Goal: Transaction & Acquisition: Book appointment/travel/reservation

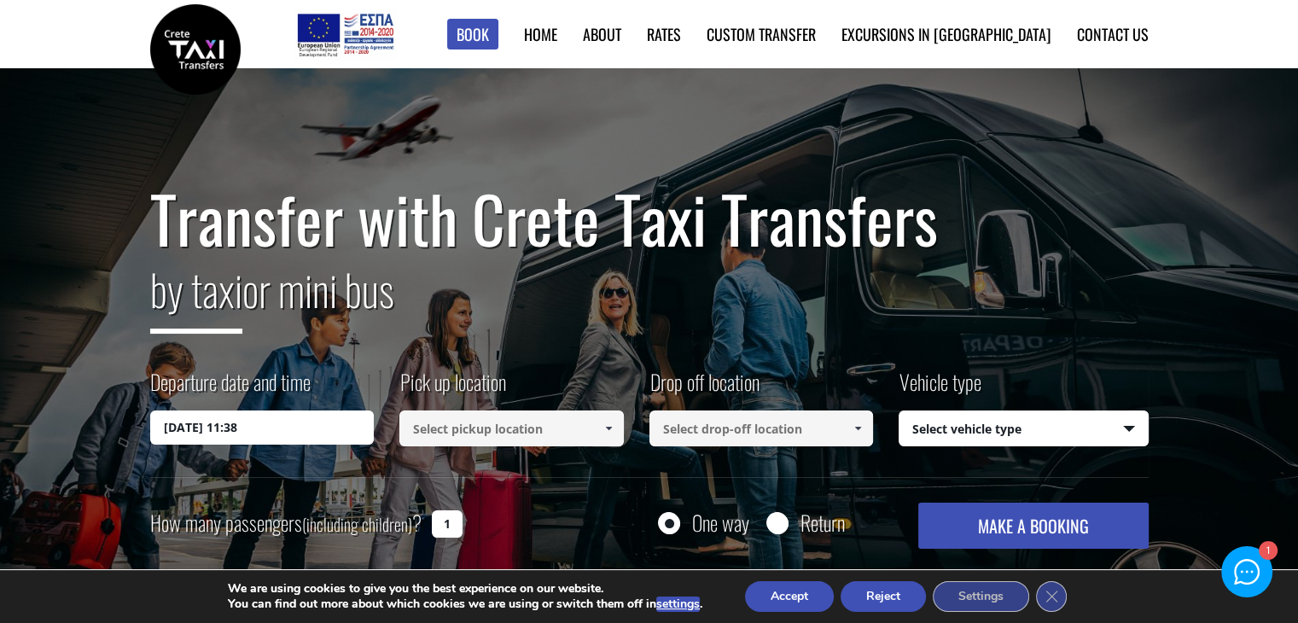
click at [497, 428] on input at bounding box center [512, 429] width 225 height 36
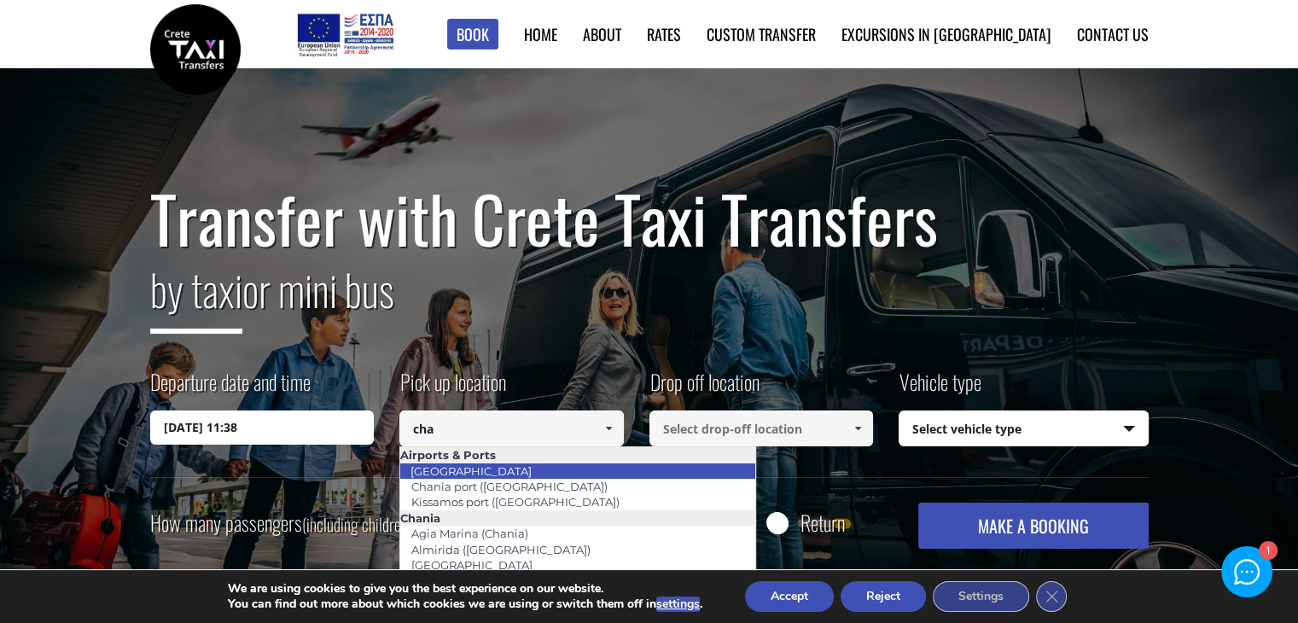
click at [455, 472] on link "[GEOGRAPHIC_DATA]" at bounding box center [471, 471] width 143 height 24
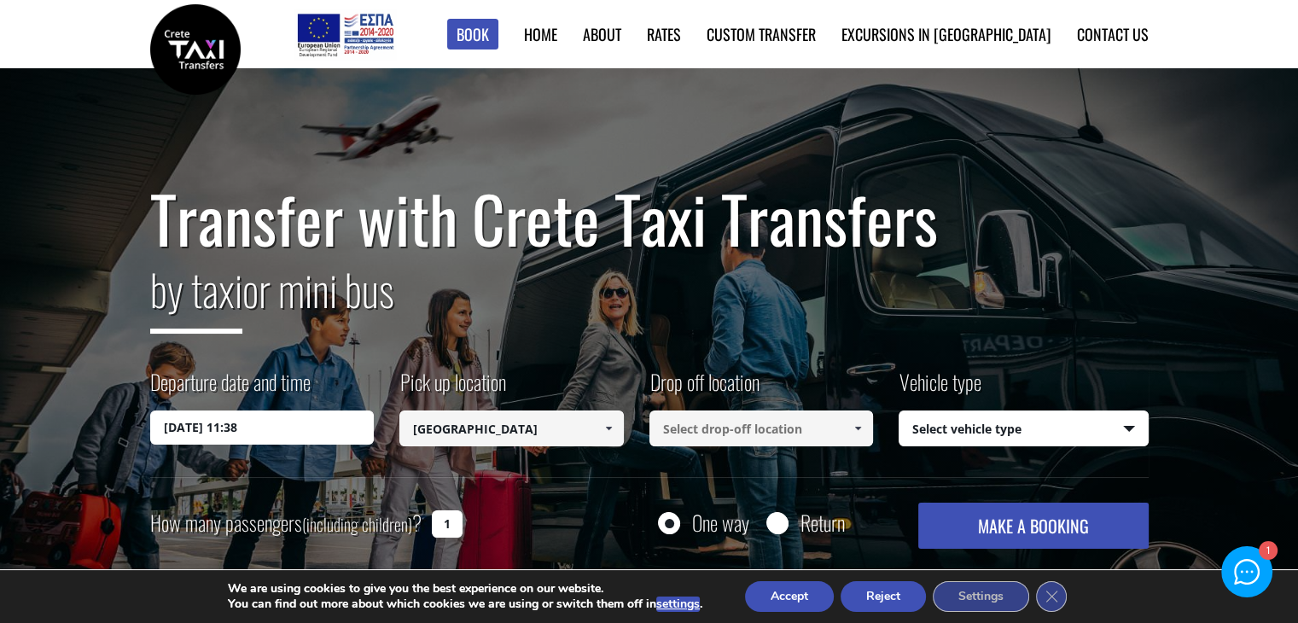
type input "[GEOGRAPHIC_DATA]"
click at [714, 430] on input at bounding box center [762, 429] width 225 height 36
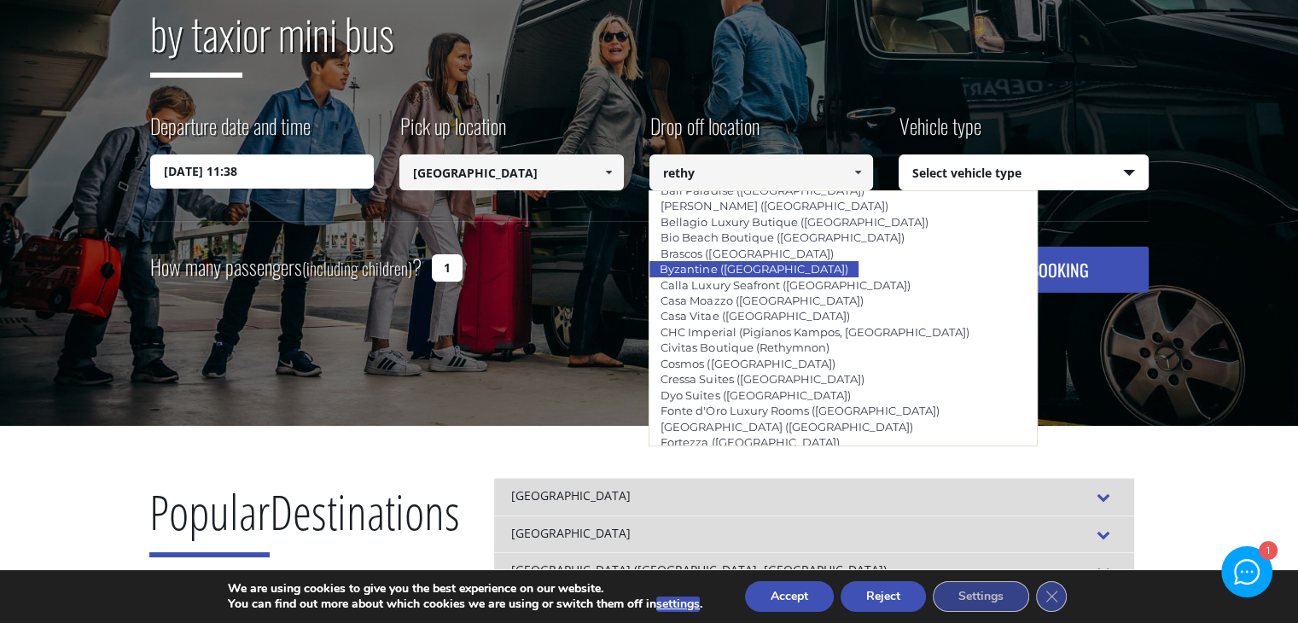
scroll to position [410, 0]
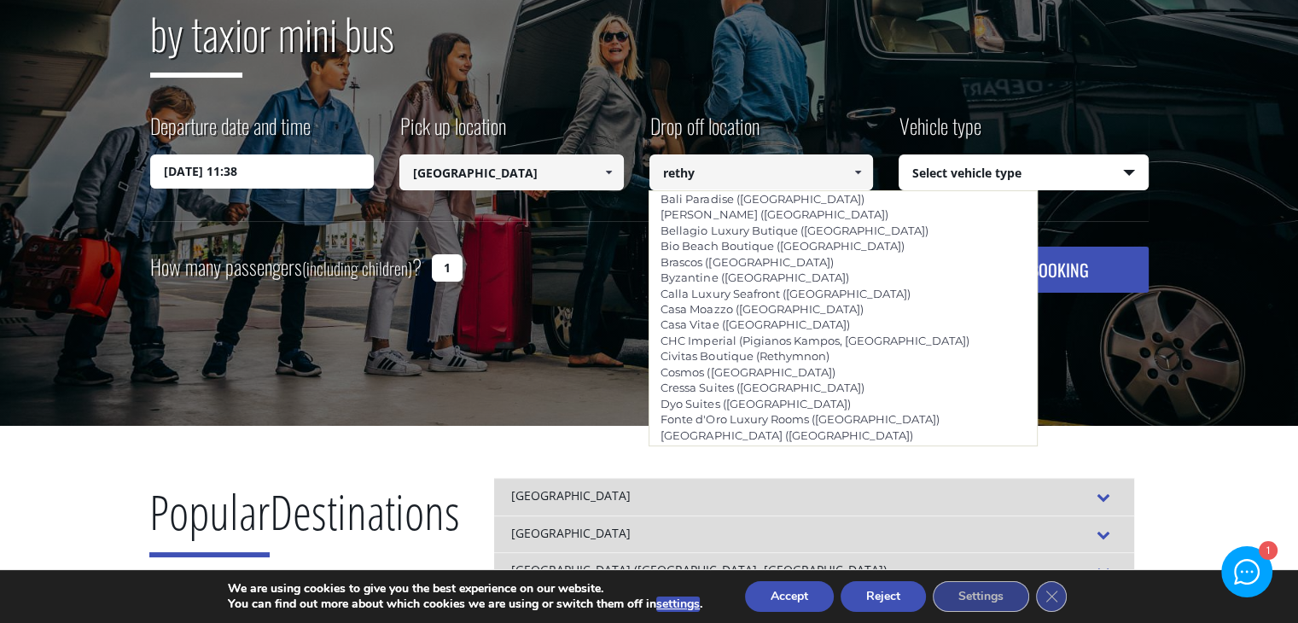
click at [720, 175] on input "rethy" at bounding box center [762, 173] width 225 height 36
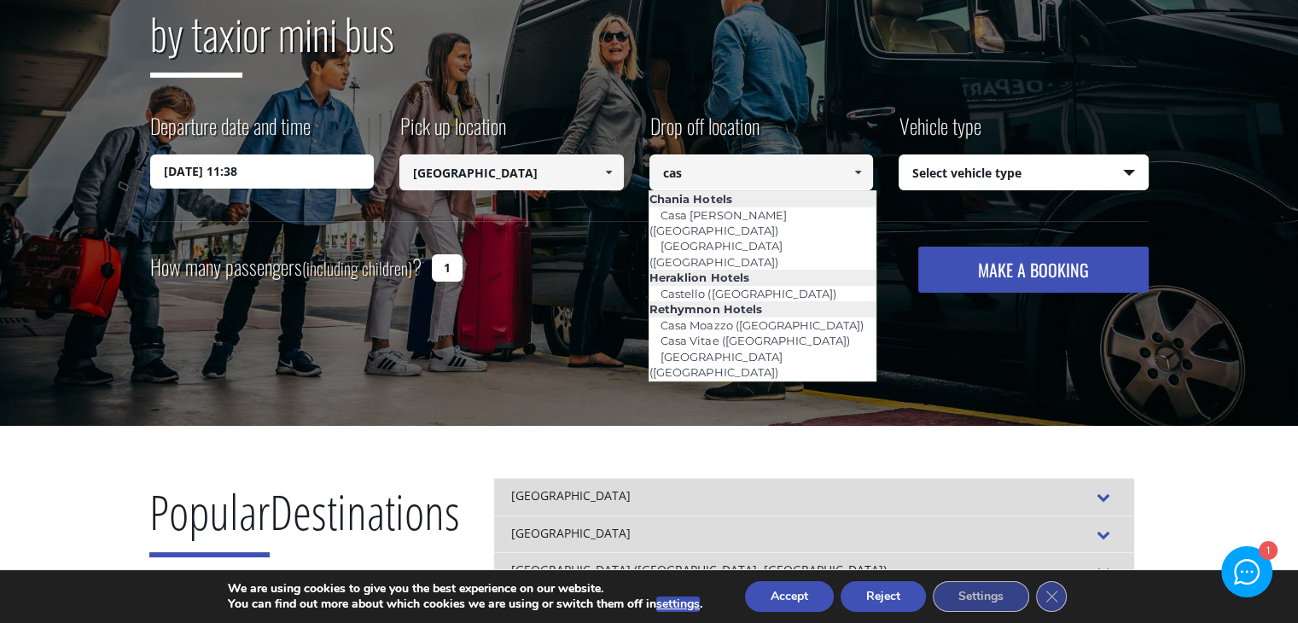
scroll to position [0, 0]
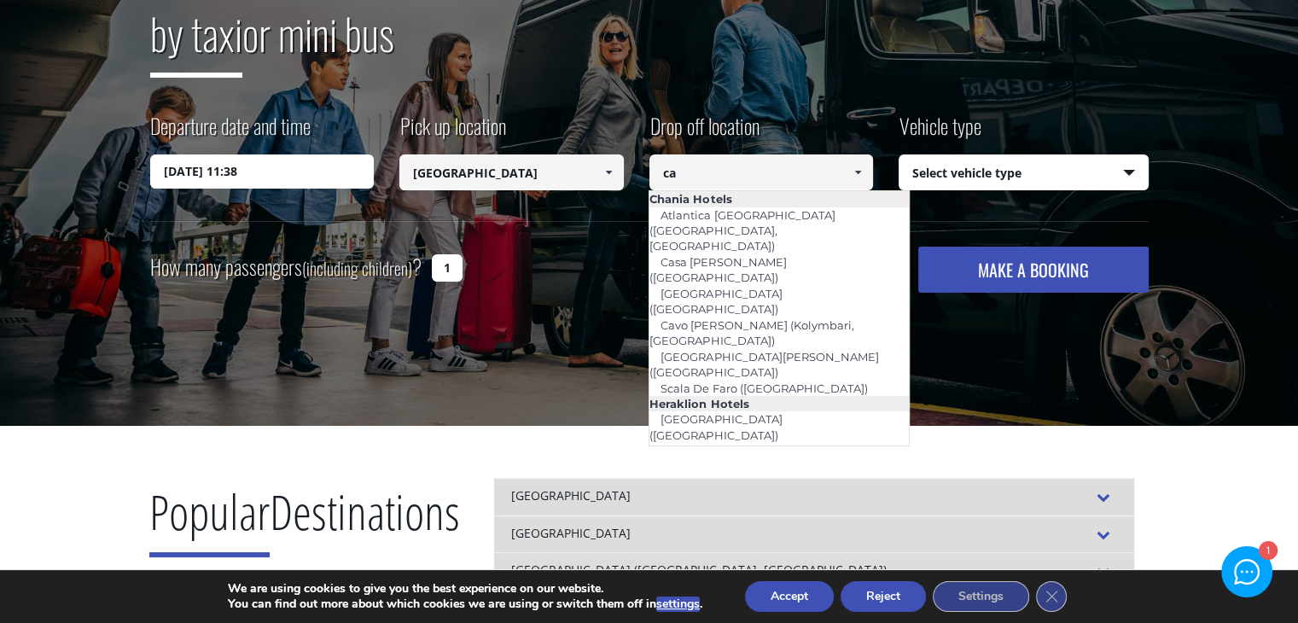
type input "c"
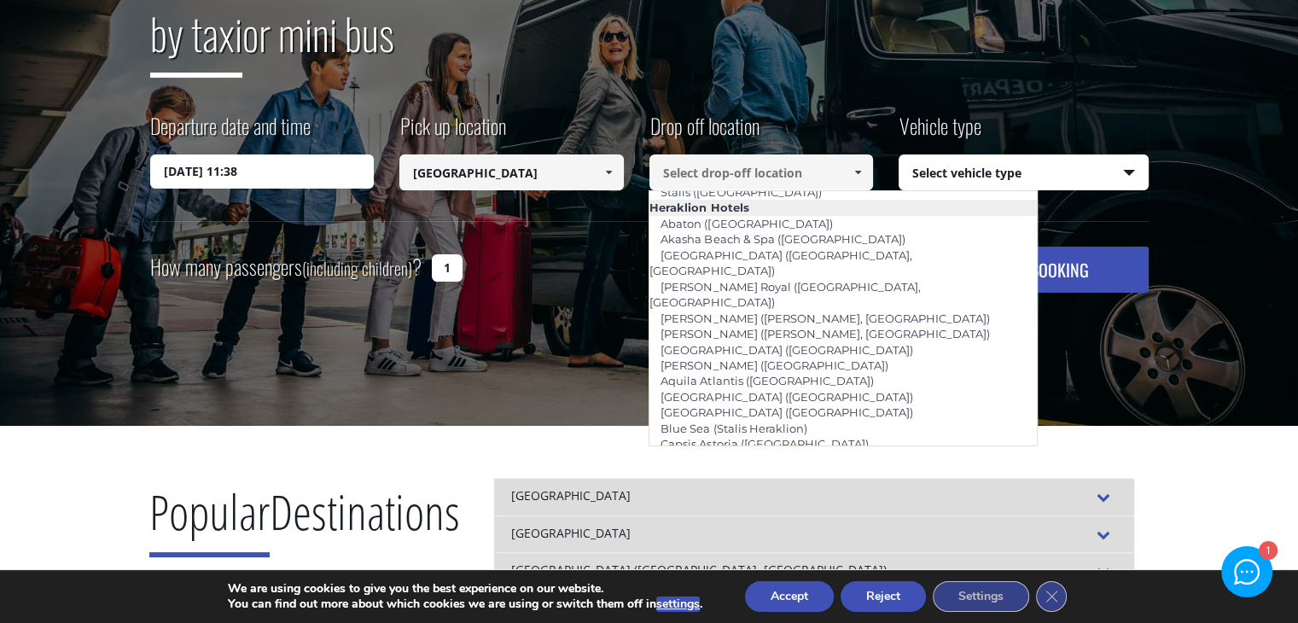
scroll to position [1537, 0]
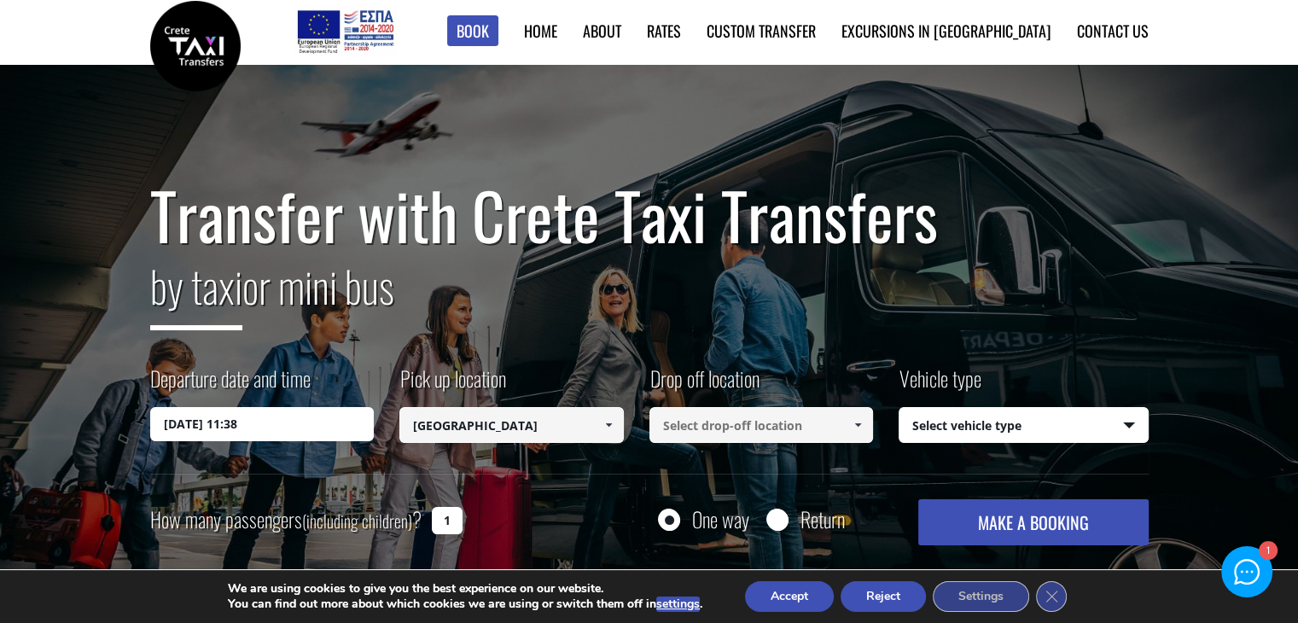
scroll to position [0, 0]
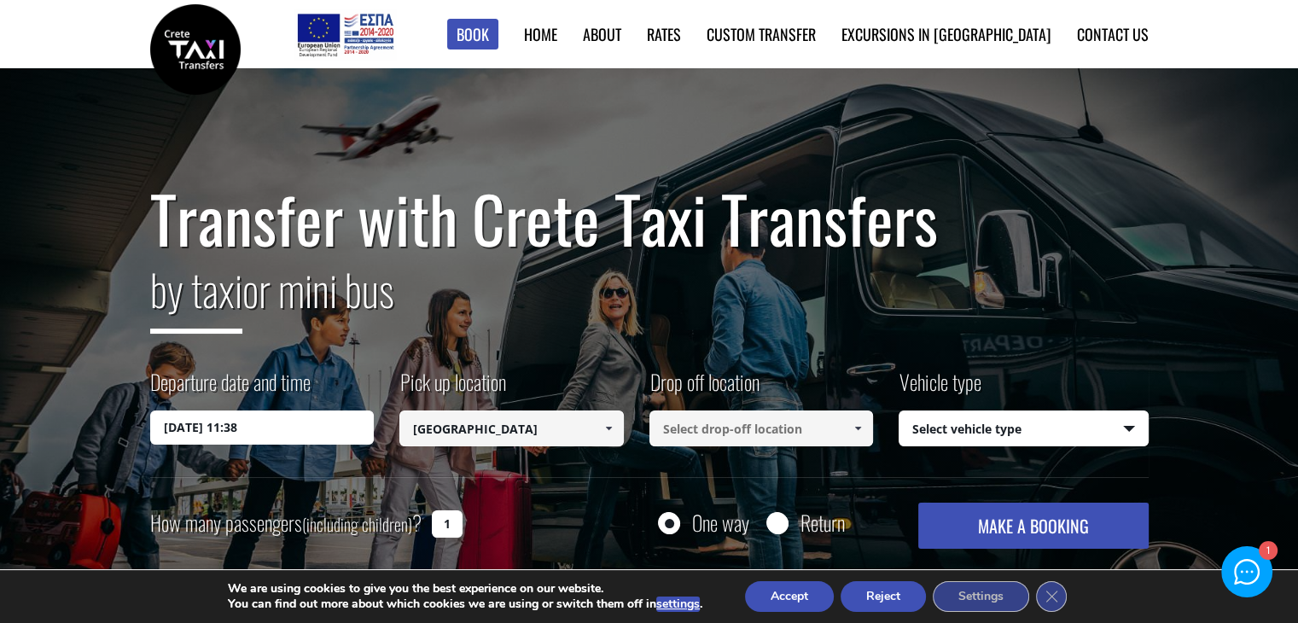
click at [1186, 37] on header "Book ► Taxi ► from [GEOGRAPHIC_DATA] ► to [GEOGRAPHIC_DATA] to [GEOGRAPHIC_DATA…" at bounding box center [649, 34] width 1298 height 68
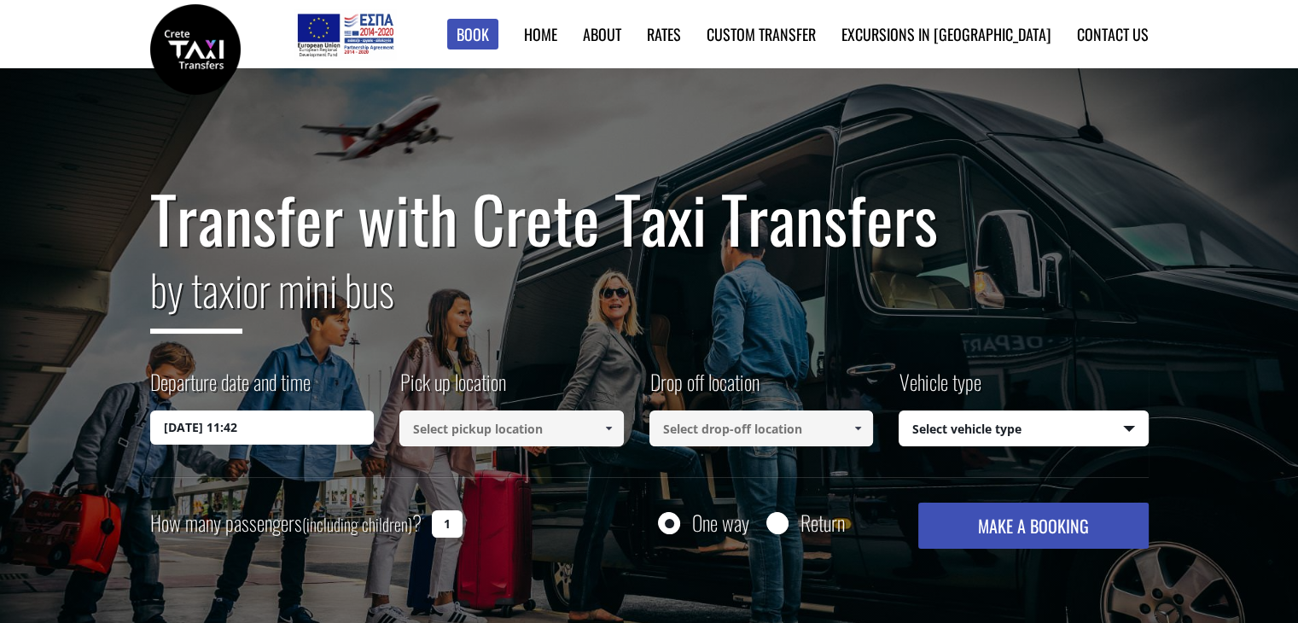
scroll to position [256, 0]
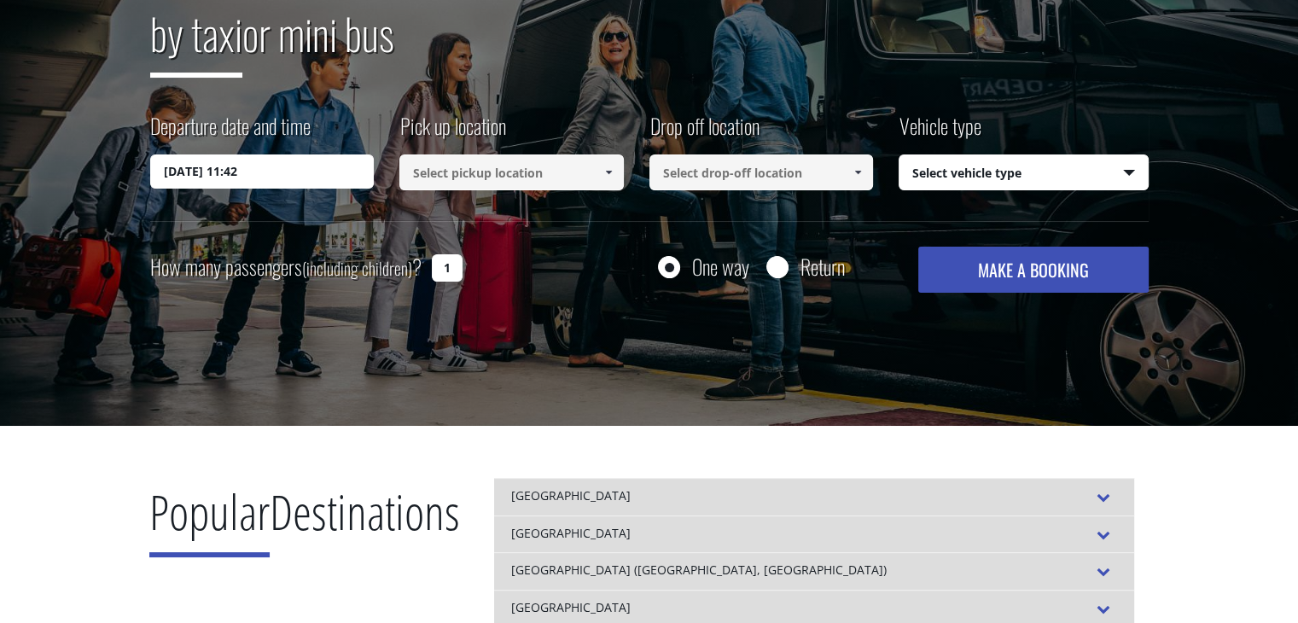
click at [724, 172] on input at bounding box center [762, 173] width 225 height 36
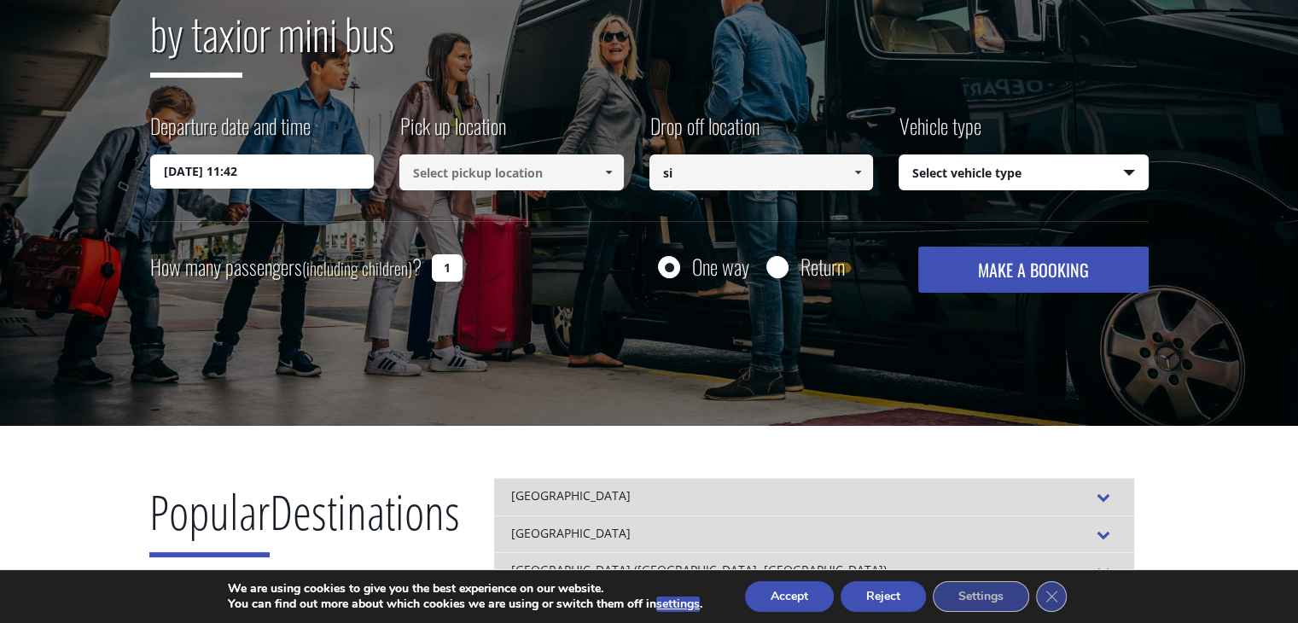
type input "s"
type input "casa dei delfini"
click at [504, 178] on input at bounding box center [512, 173] width 225 height 36
click at [499, 178] on input at bounding box center [512, 173] width 225 height 36
click at [766, 164] on input "casa dei delfini" at bounding box center [762, 173] width 225 height 36
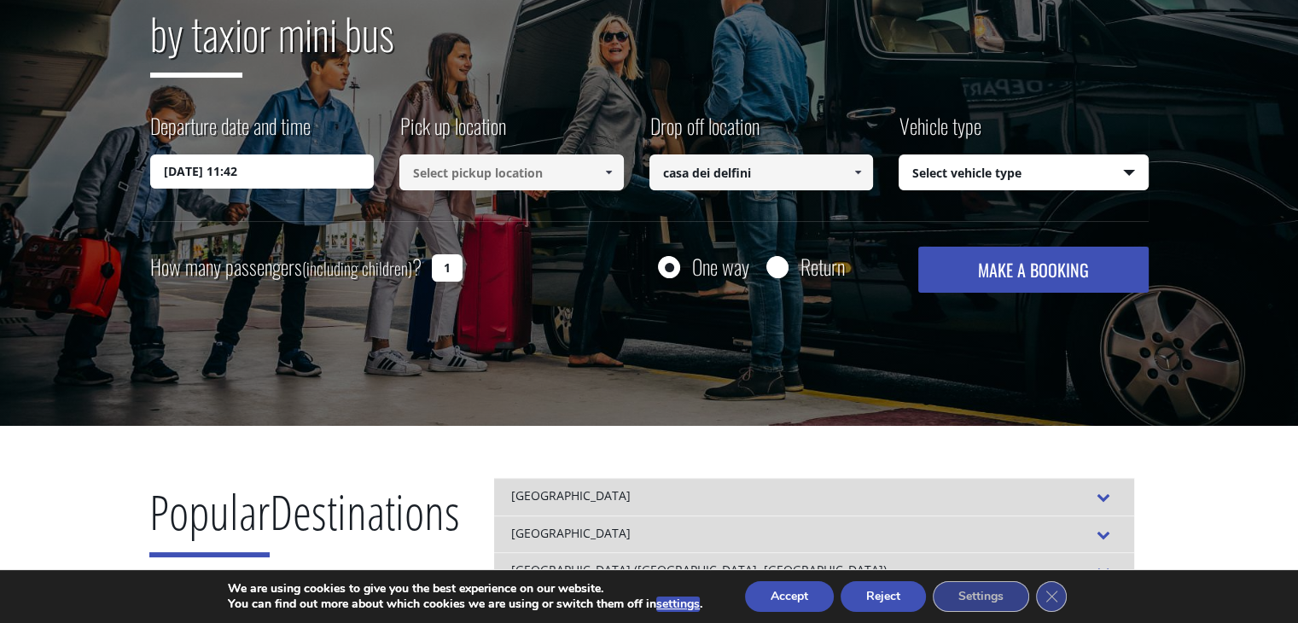
click at [539, 170] on input at bounding box center [512, 173] width 225 height 36
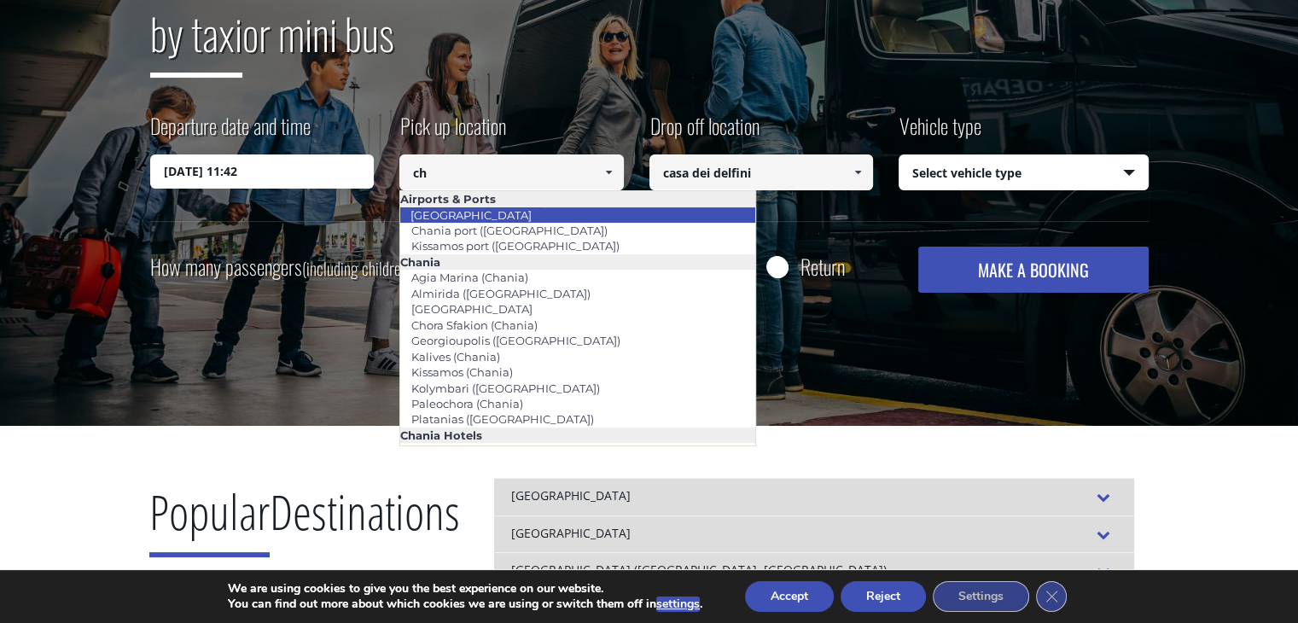
click at [483, 212] on link "[GEOGRAPHIC_DATA]" at bounding box center [471, 215] width 143 height 24
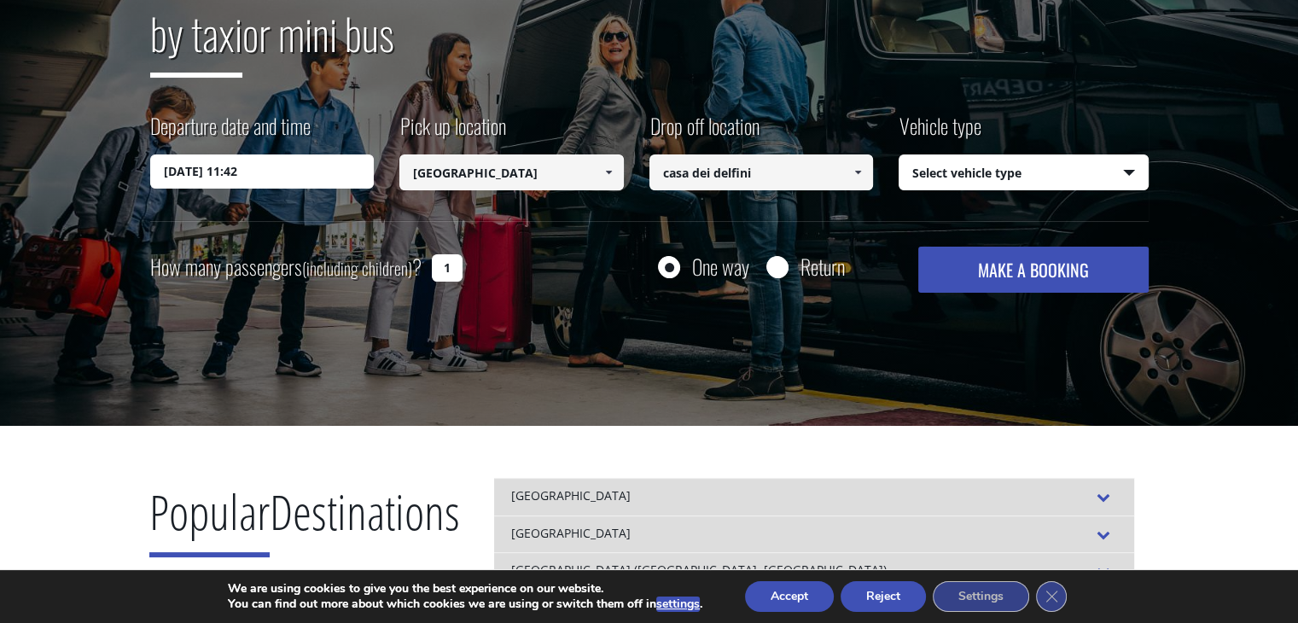
type input "[GEOGRAPHIC_DATA]"
click at [780, 172] on input "casa dei delfini" at bounding box center [762, 173] width 225 height 36
click at [996, 172] on select "Select vehicle type Taxi (4 passengers) Mercedes E Class Mini Van (7 passengers…" at bounding box center [1024, 173] width 248 height 36
select select "540"
click at [900, 155] on select "Select vehicle type Taxi (4 passengers) Mercedes E Class Mini Van (7 passengers…" at bounding box center [1024, 173] width 248 height 36
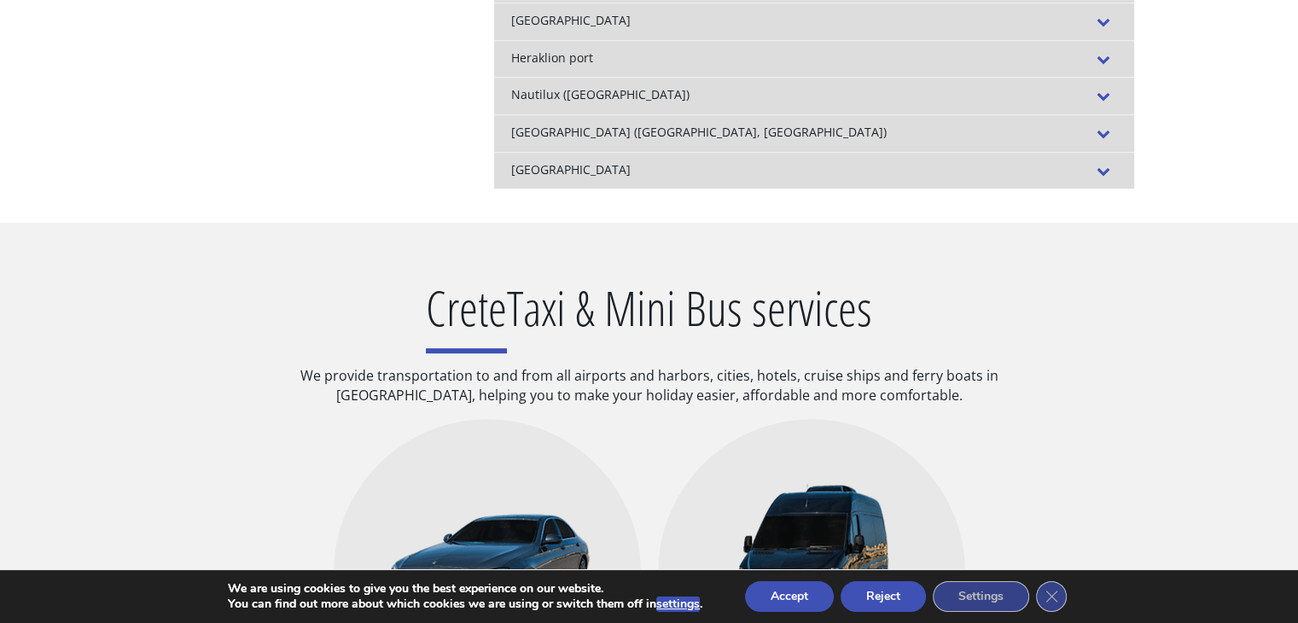
scroll to position [625, 0]
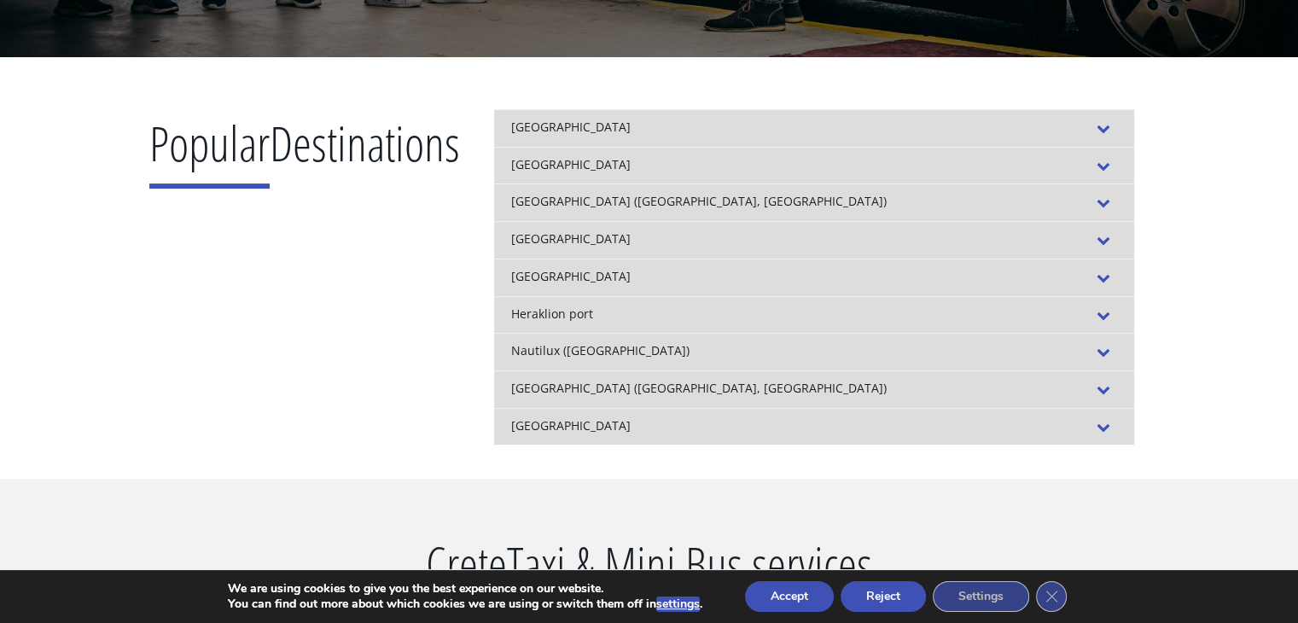
click at [1117, 123] on span at bounding box center [1103, 129] width 27 height 20
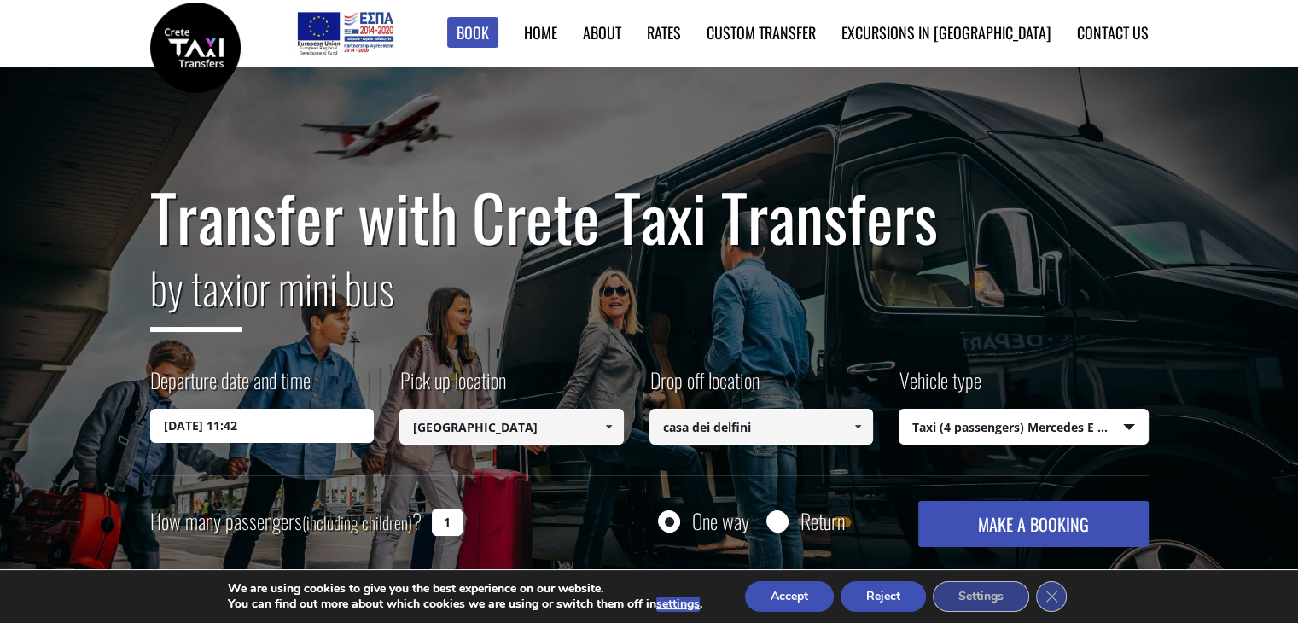
scroll to position [0, 0]
